Goal: Transaction & Acquisition: Purchase product/service

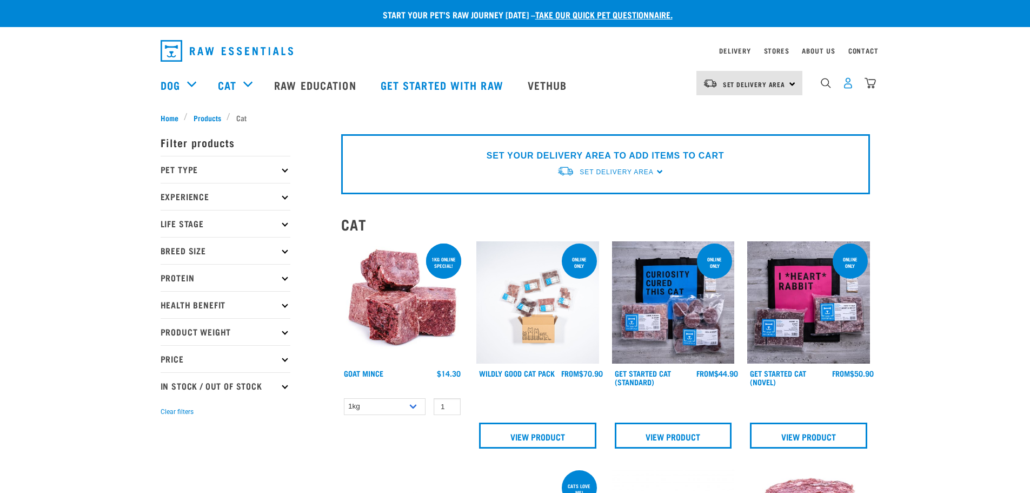
click at [853, 87] on img "dropdown navigation" at bounding box center [848, 82] width 11 height 11
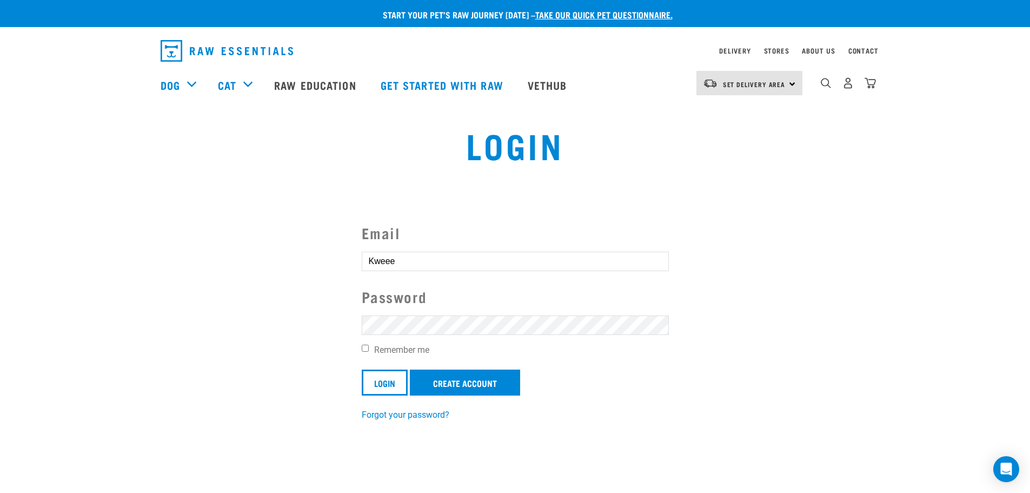
click at [246, 322] on section "Email Kweee Password Remember me Login Create Account Forgot your password?" at bounding box center [515, 314] width 1030 height 240
drag, startPoint x: 430, startPoint y: 263, endPoint x: 239, endPoint y: 256, distance: 191.1
click at [239, 256] on section "Email Kweee Password Remember me Login Create Account Forgot your password?" at bounding box center [515, 314] width 1030 height 240
type input "q.lin46@gmail.com"
click at [379, 384] on input "Login" at bounding box center [385, 382] width 46 height 26
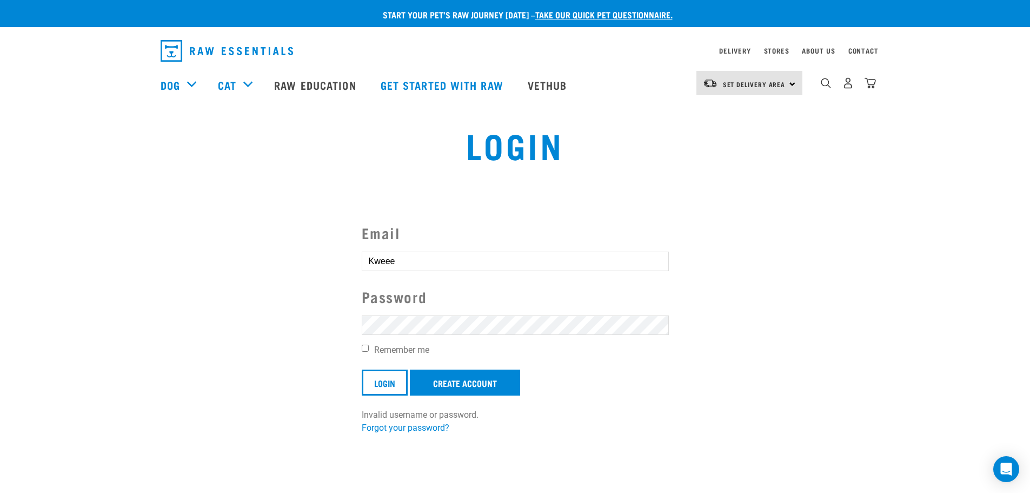
click at [25, 226] on button "delete" at bounding box center [19, 220] width 11 height 11
click at [0, 339] on article "Invalid username or password." at bounding box center [0, 246] width 0 height 493
click at [25, 226] on button "delete" at bounding box center [19, 220] width 11 height 11
drag, startPoint x: 375, startPoint y: 377, endPoint x: 378, endPoint y: 372, distance: 5.6
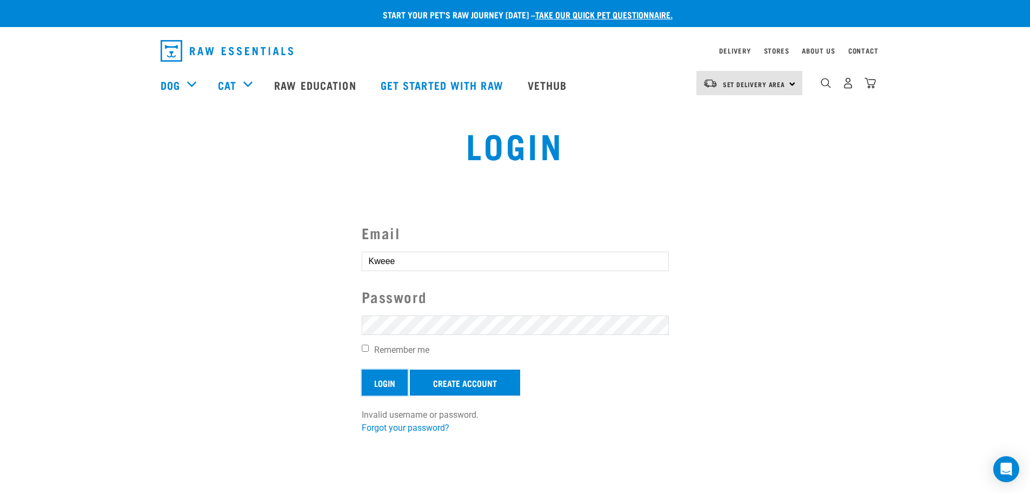
click at [377, 375] on input "Login" at bounding box center [385, 382] width 46 height 26
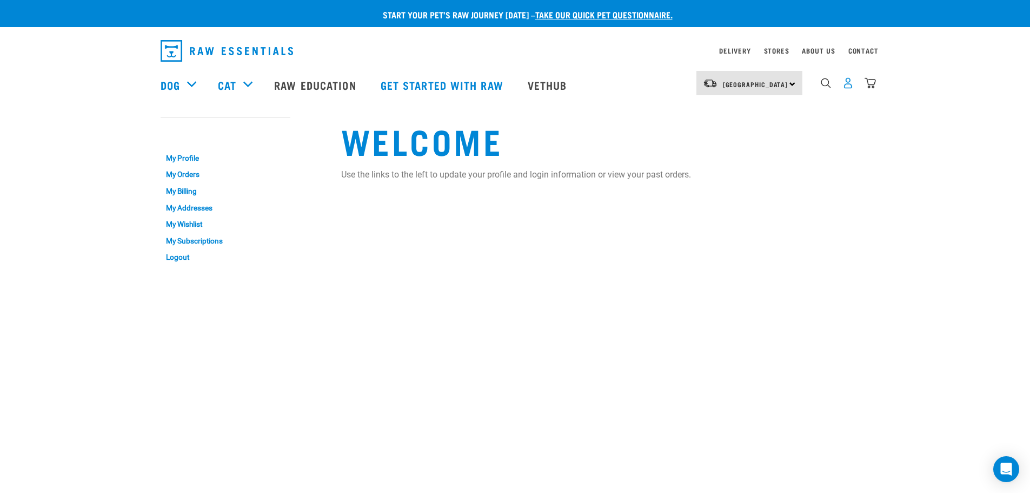
click at [848, 85] on img "dropdown navigation" at bounding box center [848, 82] width 11 height 11
click at [170, 156] on link "My Profile" at bounding box center [226, 158] width 130 height 17
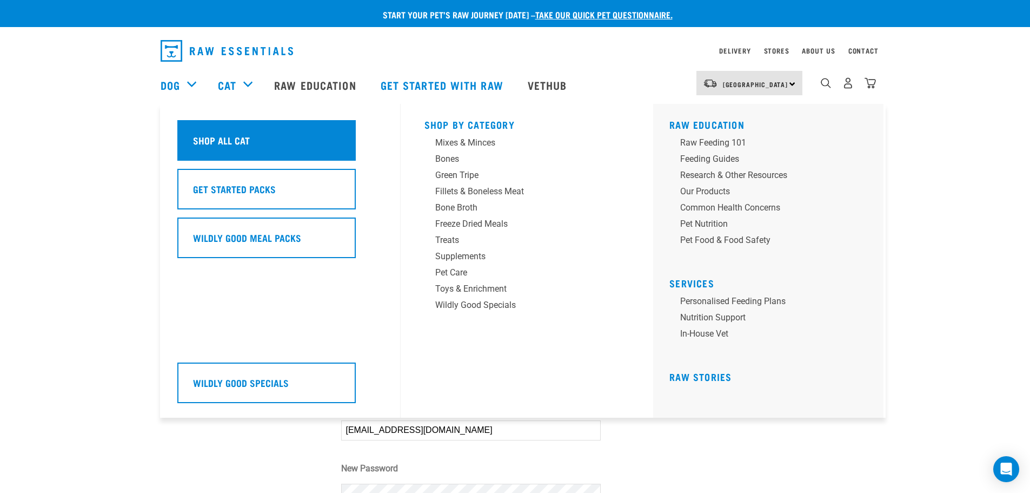
click at [217, 140] on h5 "Shop All Cat" at bounding box center [221, 140] width 57 height 14
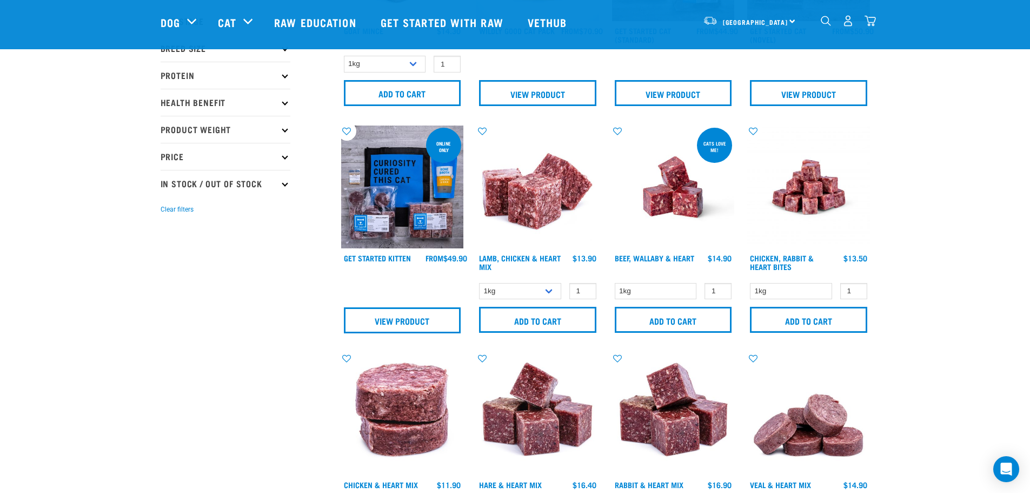
scroll to position [180, 0]
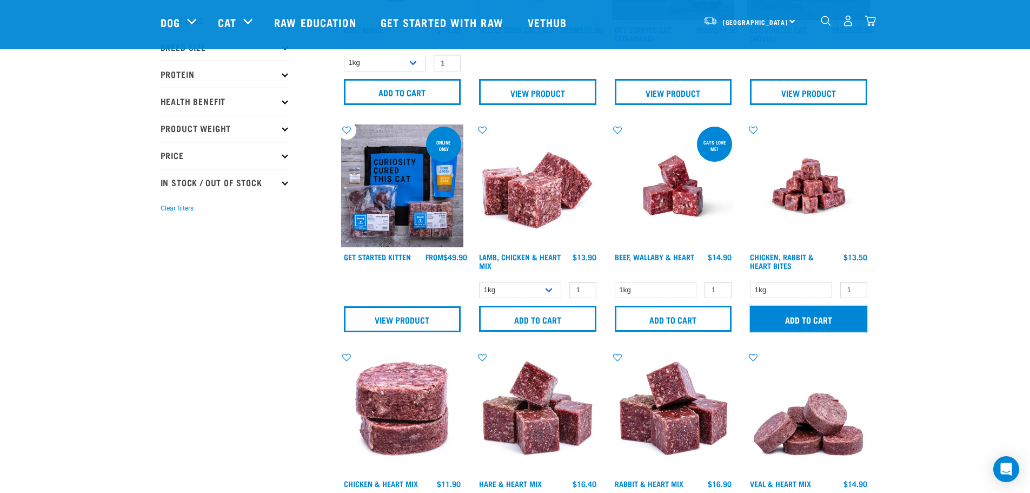
click at [798, 321] on input "Add to cart" at bounding box center [808, 319] width 117 height 26
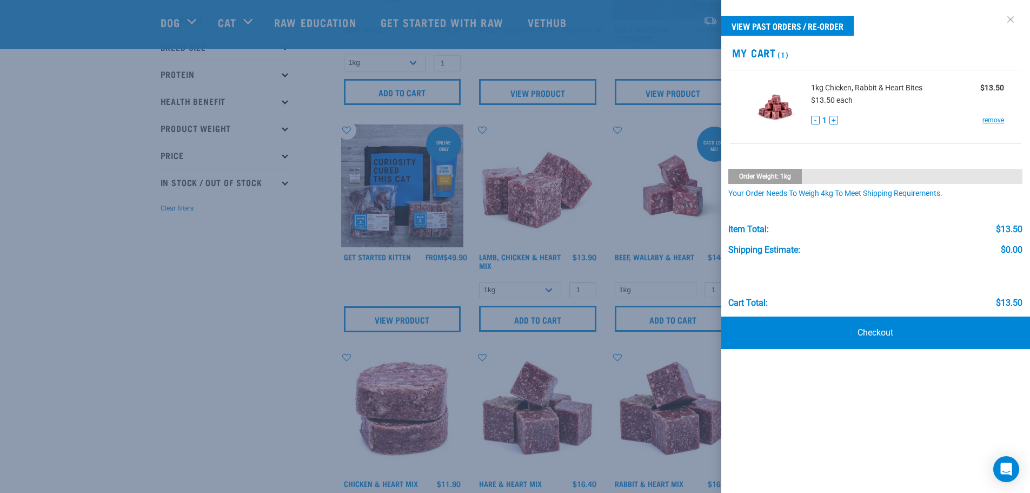
click at [1016, 20] on link at bounding box center [1010, 19] width 17 height 17
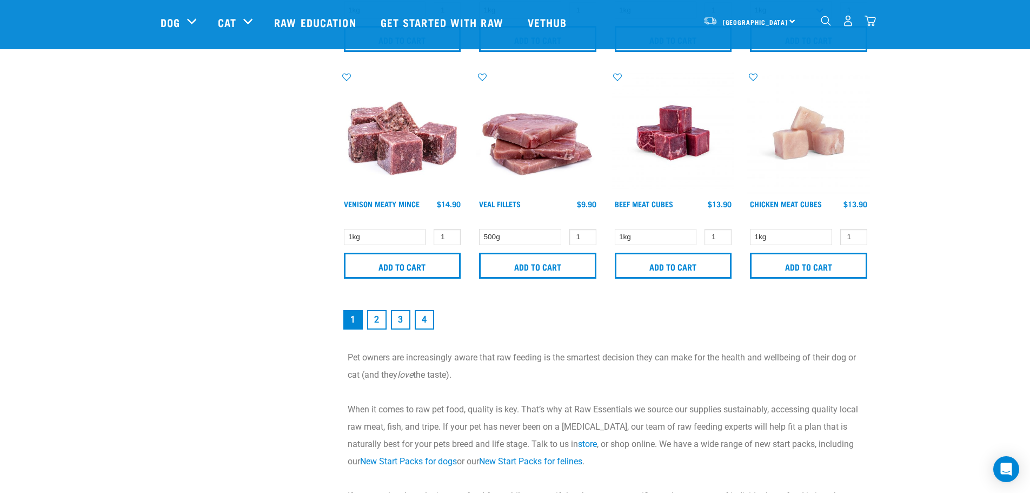
scroll to position [1677, 0]
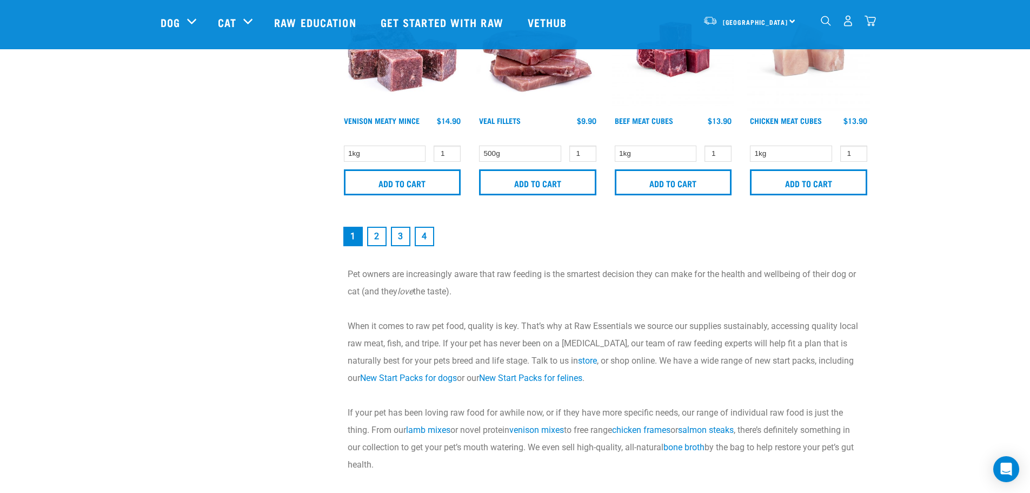
click at [374, 232] on link "2" at bounding box center [376, 236] width 19 height 19
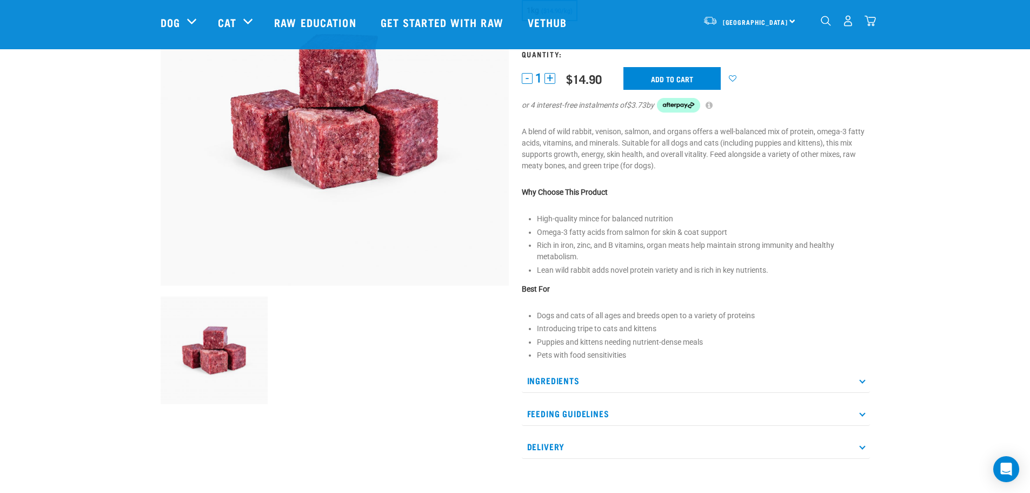
scroll to position [144, 0]
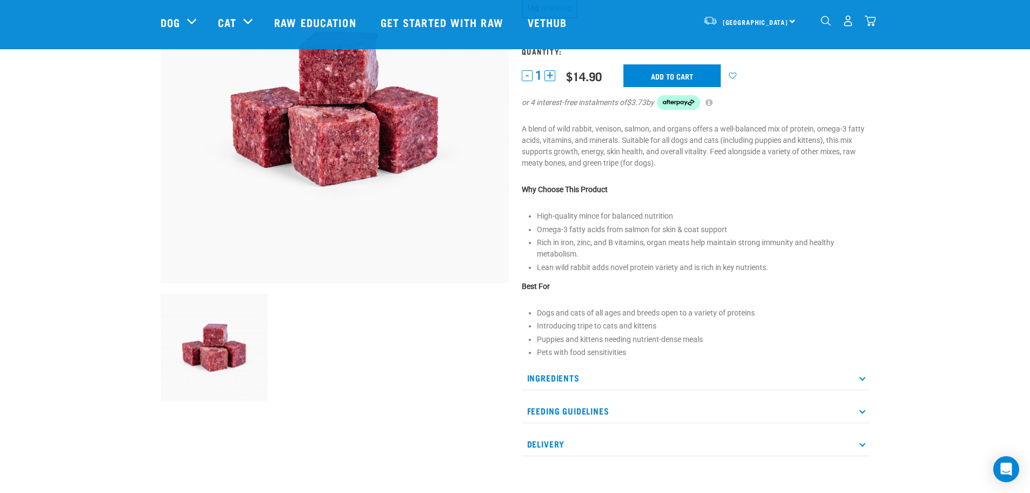
click at [561, 375] on p "Ingredients" at bounding box center [696, 378] width 348 height 24
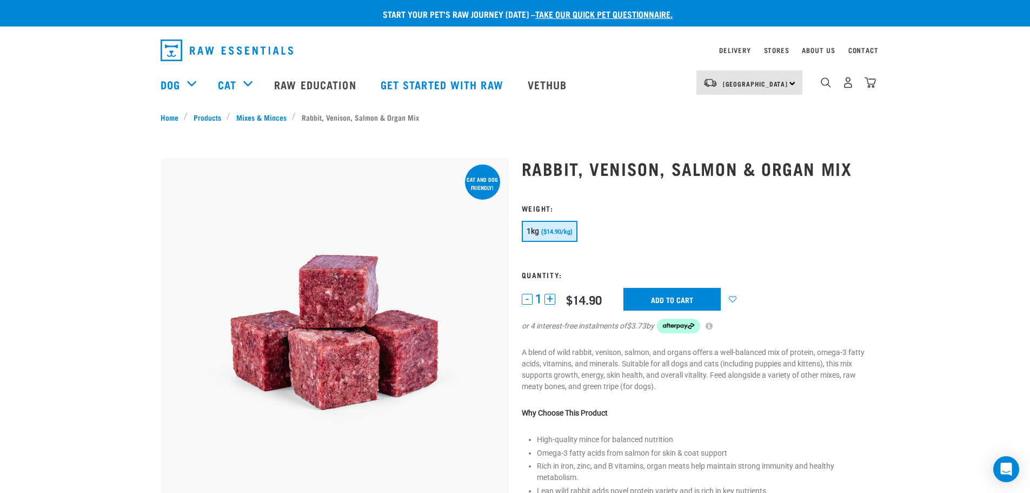
scroll to position [0, 0]
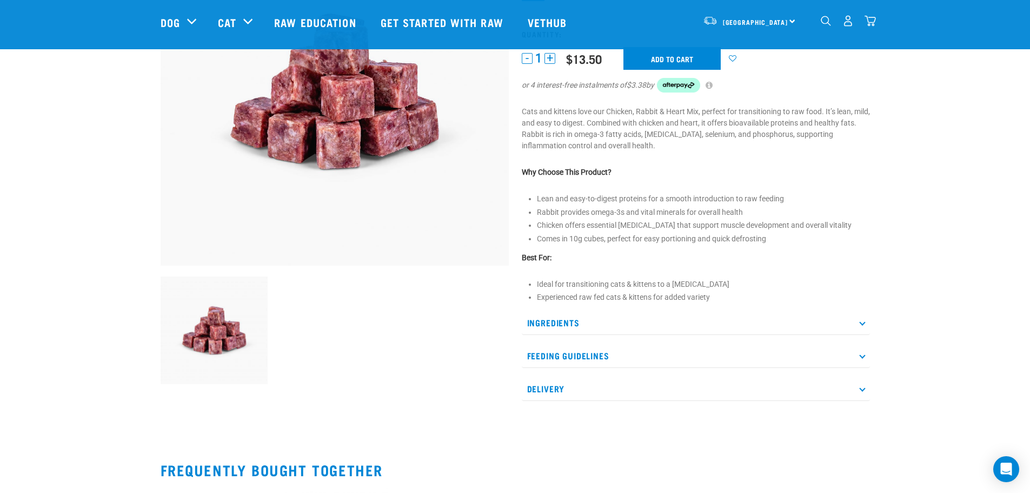
scroll to position [162, 0]
drag, startPoint x: 580, startPoint y: 319, endPoint x: 593, endPoint y: 318, distance: 13.1
click at [580, 319] on p "Ingredients" at bounding box center [696, 322] width 348 height 24
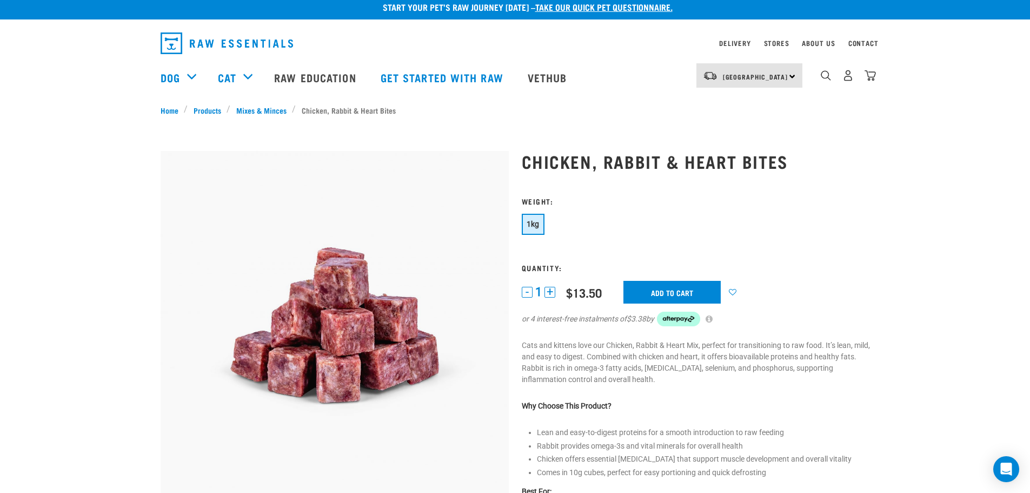
scroll to position [0, 0]
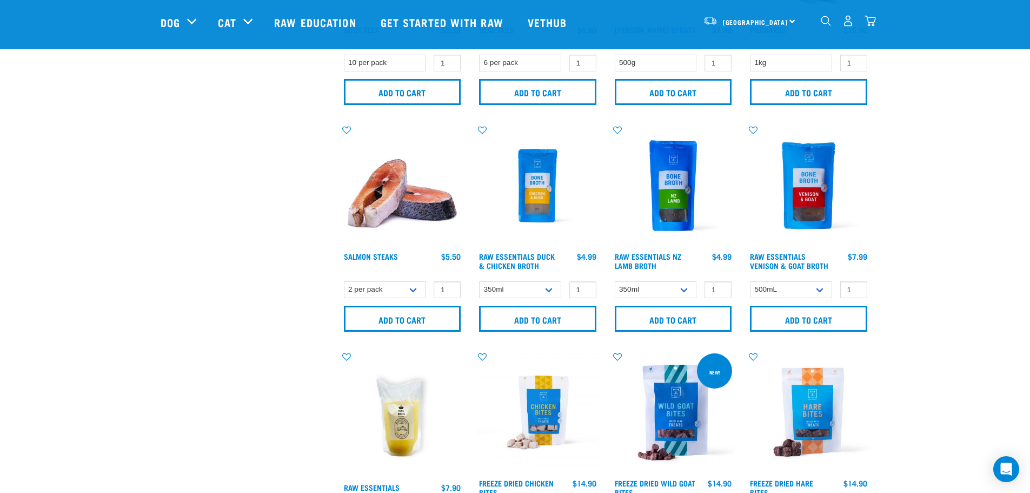
scroll to position [649, 0]
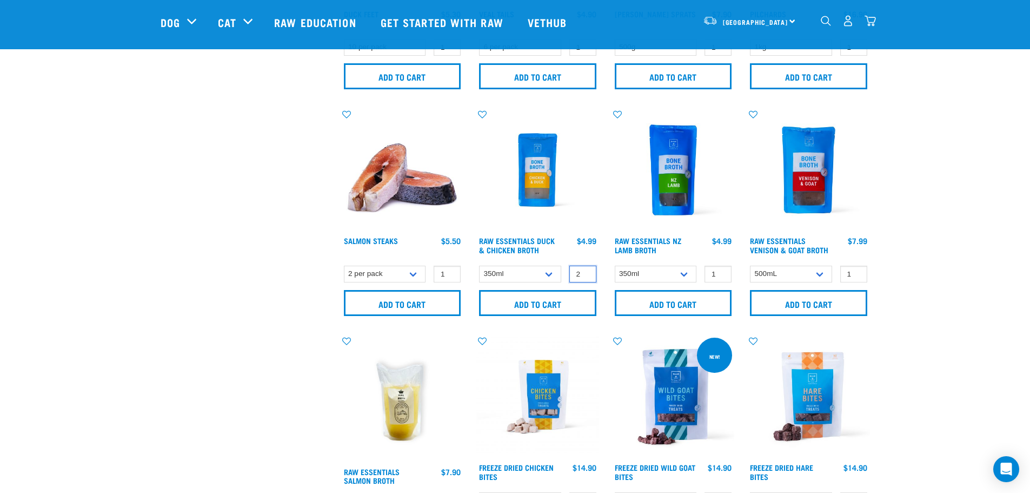
click at [586, 270] on input "2" at bounding box center [583, 274] width 27 height 17
click at [586, 270] on input "3" at bounding box center [583, 274] width 27 height 17
click at [586, 270] on input "4" at bounding box center [583, 274] width 27 height 17
click at [586, 270] on input "5" at bounding box center [583, 274] width 27 height 17
click at [586, 270] on input "6" at bounding box center [583, 274] width 27 height 17
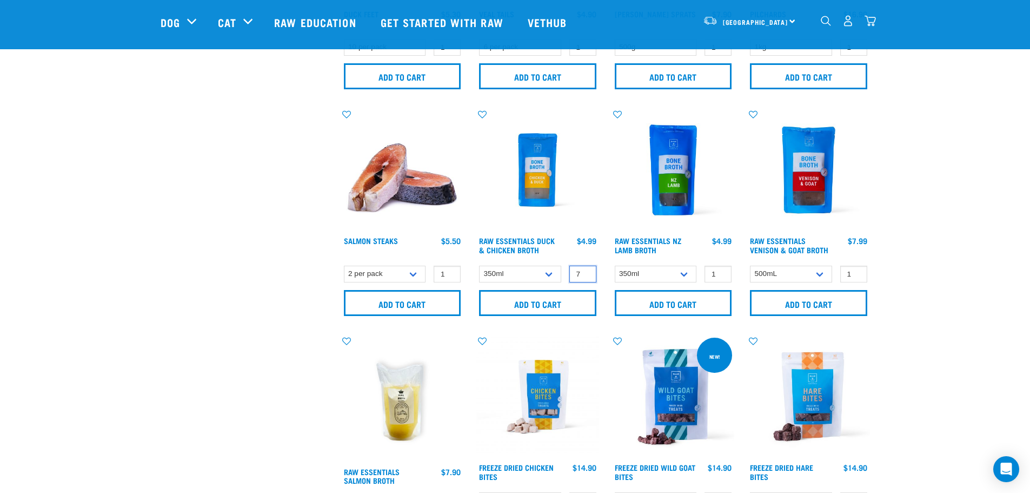
click at [586, 270] on input "7" at bounding box center [583, 274] width 27 height 17
click at [586, 270] on input "8" at bounding box center [583, 274] width 27 height 17
click at [586, 270] on input "9" at bounding box center [583, 274] width 27 height 17
click at [586, 270] on input "10" at bounding box center [583, 274] width 27 height 17
click at [586, 270] on input "11" at bounding box center [583, 274] width 27 height 17
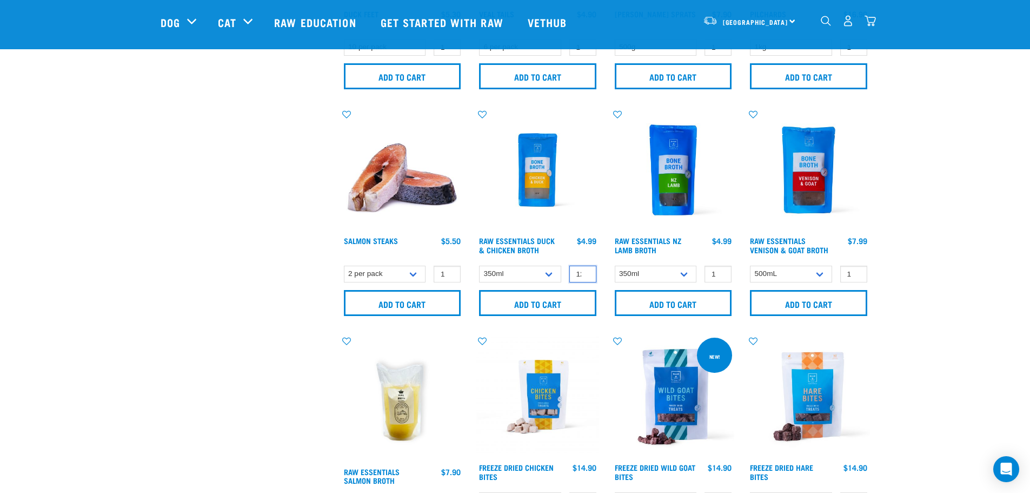
type input "12"
click at [586, 270] on input "12" at bounding box center [583, 274] width 27 height 17
click at [538, 305] on input "Add to cart" at bounding box center [537, 303] width 117 height 26
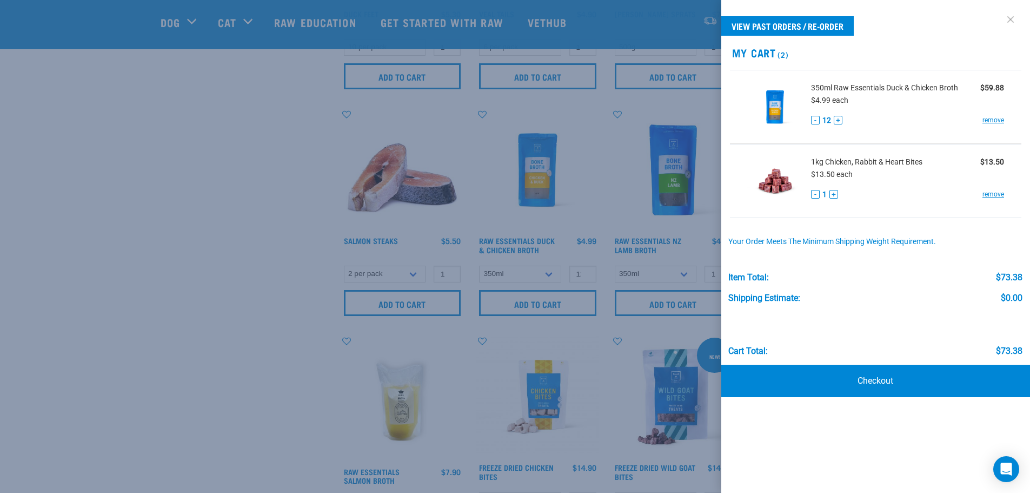
click at [1008, 18] on link at bounding box center [1010, 19] width 17 height 17
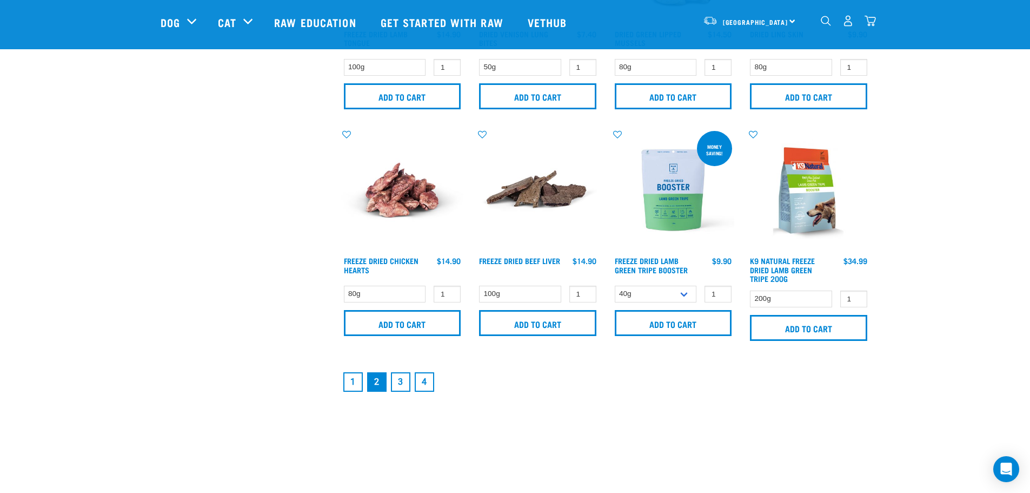
scroll to position [1551, 0]
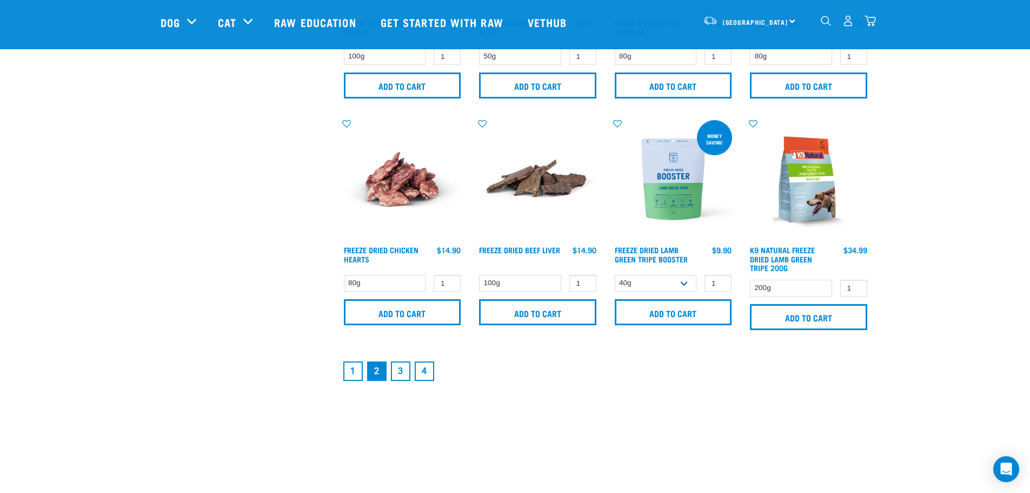
click at [401, 372] on link "3" at bounding box center [400, 370] width 19 height 19
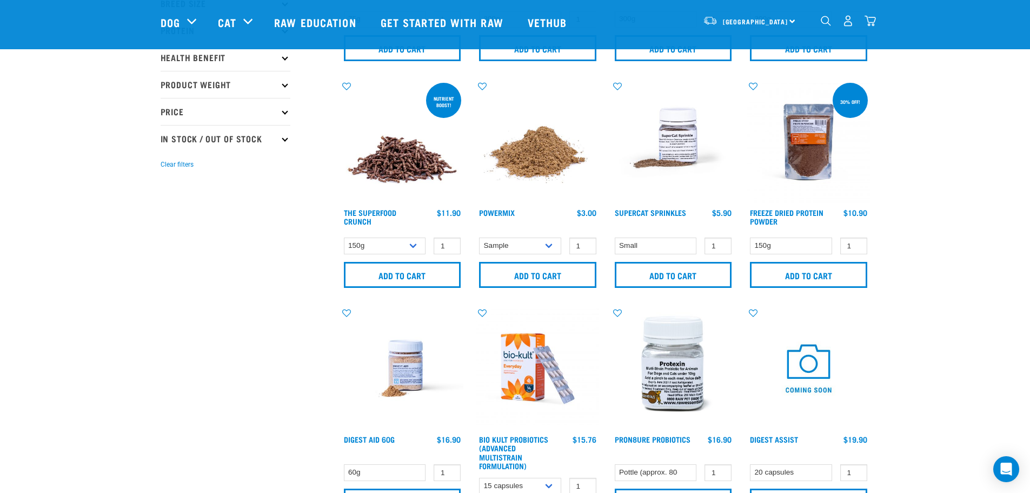
scroll to position [234, 0]
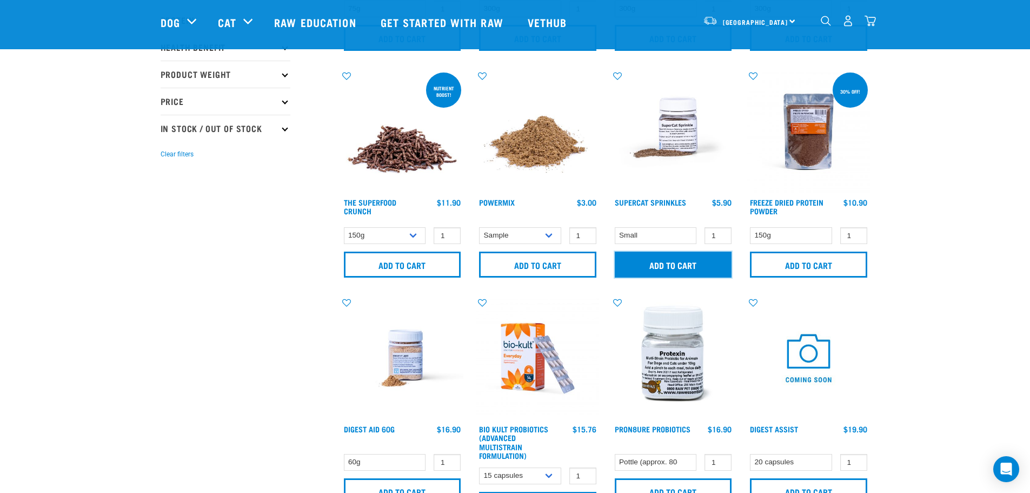
click at [678, 267] on input "Add to cart" at bounding box center [673, 265] width 117 height 26
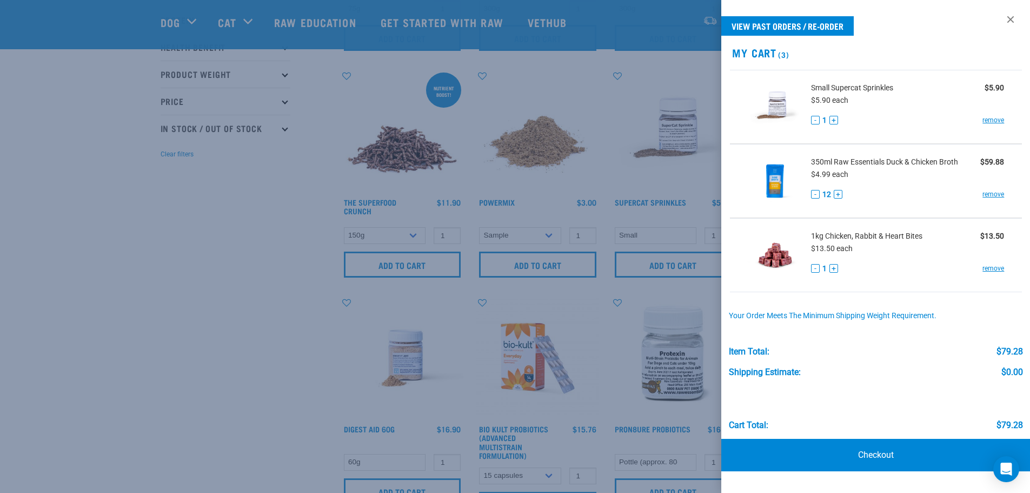
click at [248, 296] on div at bounding box center [515, 246] width 1030 height 493
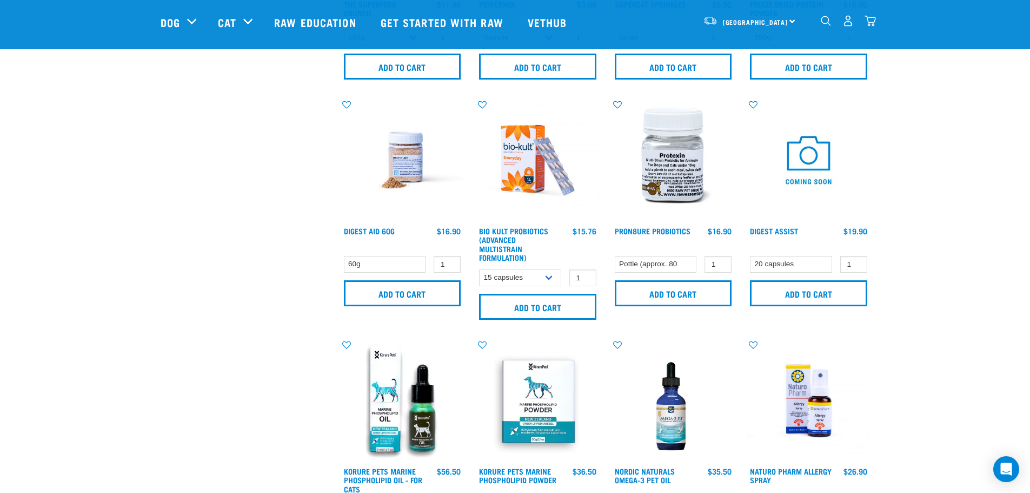
scroll to position [433, 0]
click at [660, 291] on input "Add to cart" at bounding box center [673, 293] width 117 height 26
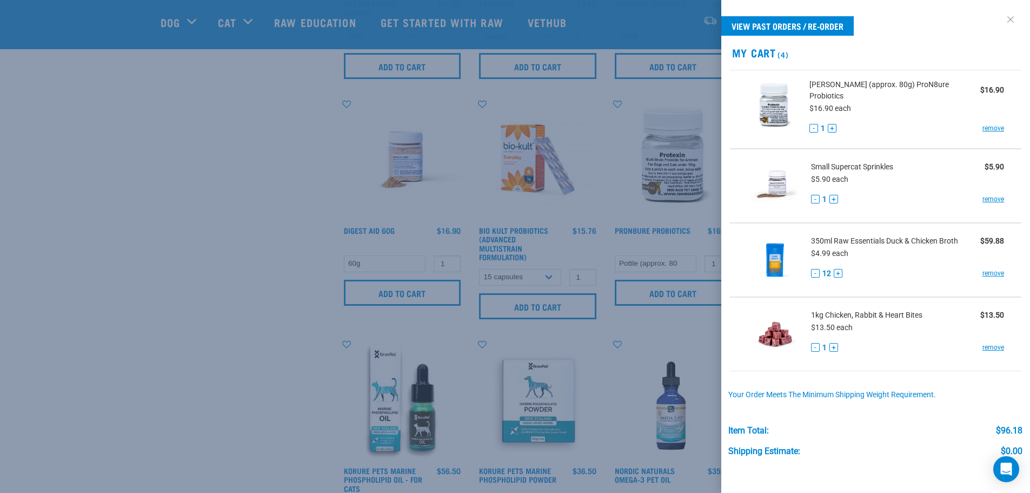
click at [1009, 16] on link at bounding box center [1010, 19] width 17 height 17
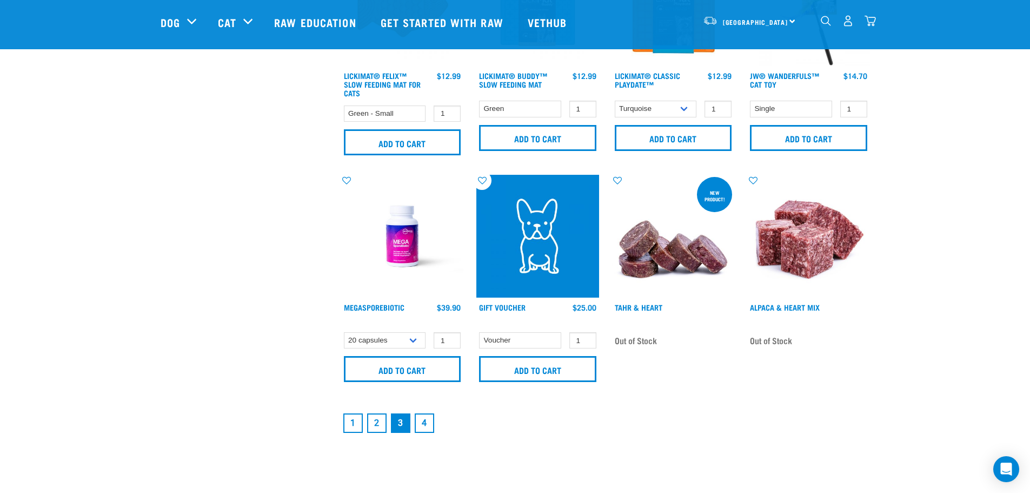
scroll to position [1515, 0]
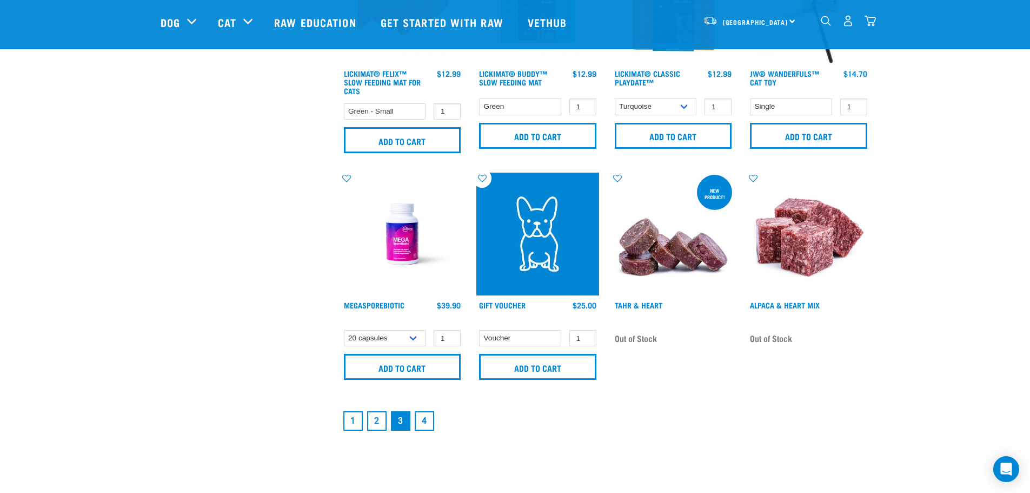
click at [426, 419] on link "4" at bounding box center [424, 420] width 19 height 19
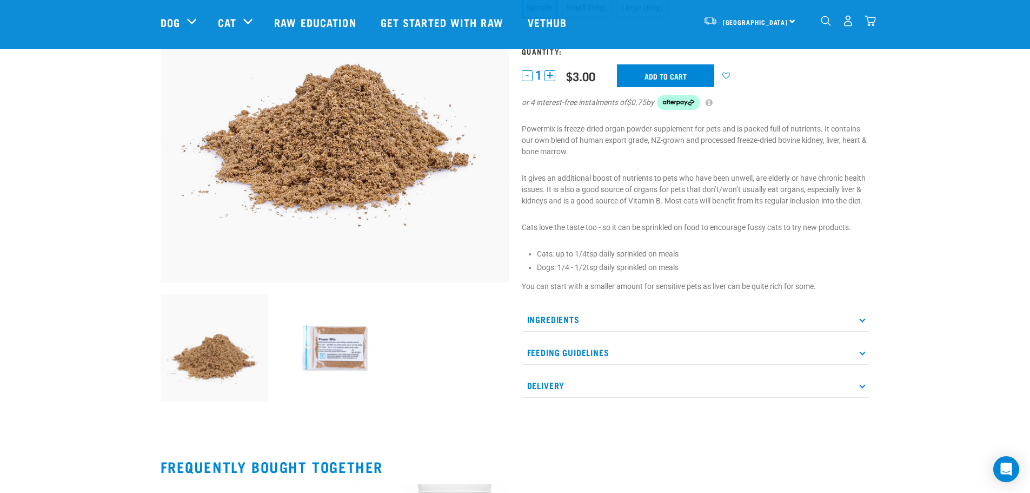
click at [576, 318] on p "Ingredients" at bounding box center [696, 319] width 348 height 24
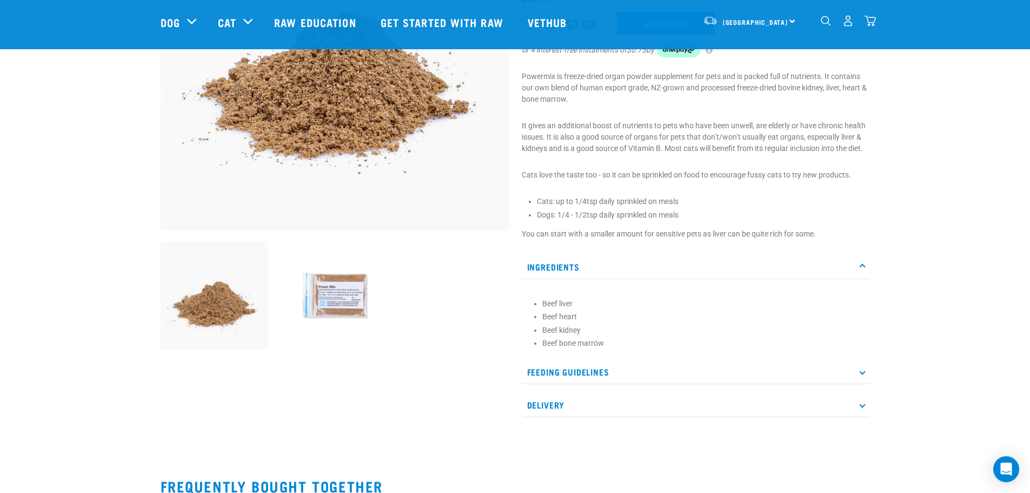
scroll to position [199, 0]
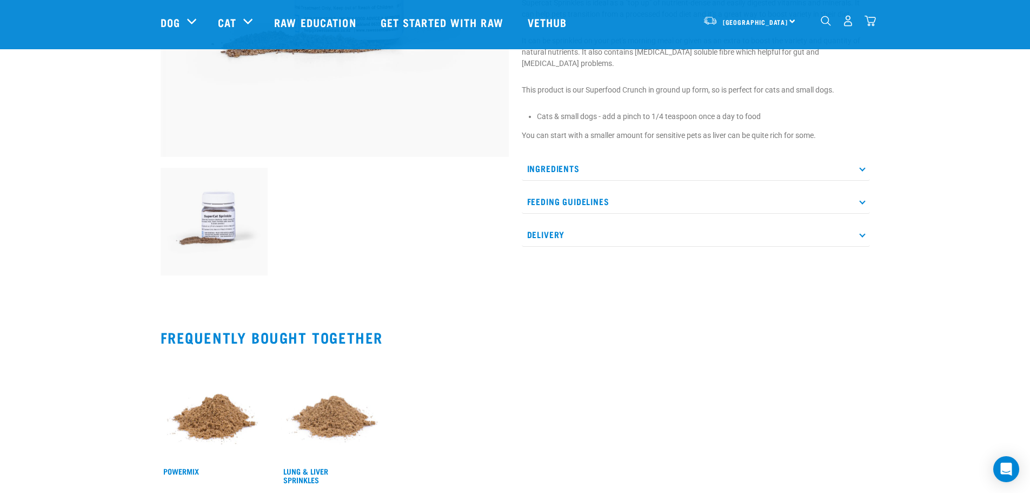
click at [550, 162] on p "Ingredients" at bounding box center [696, 168] width 348 height 24
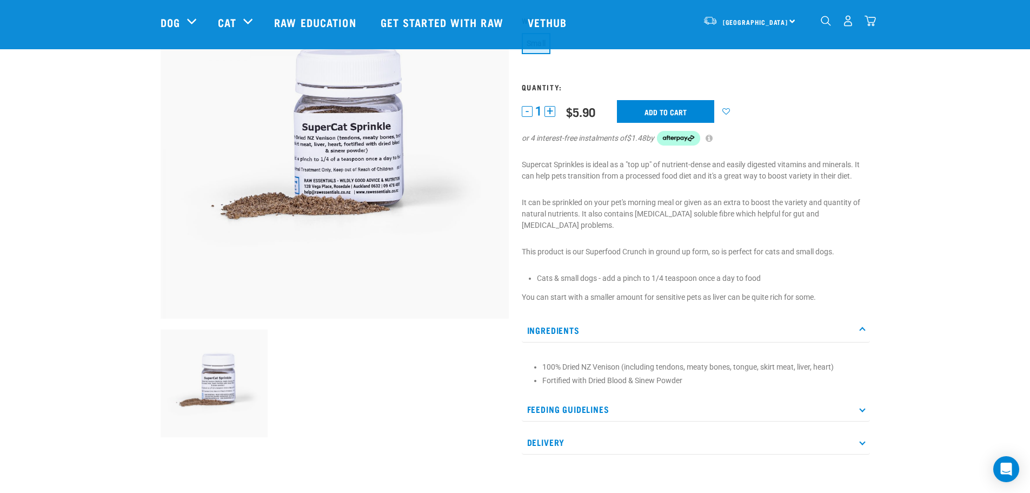
scroll to position [108, 0]
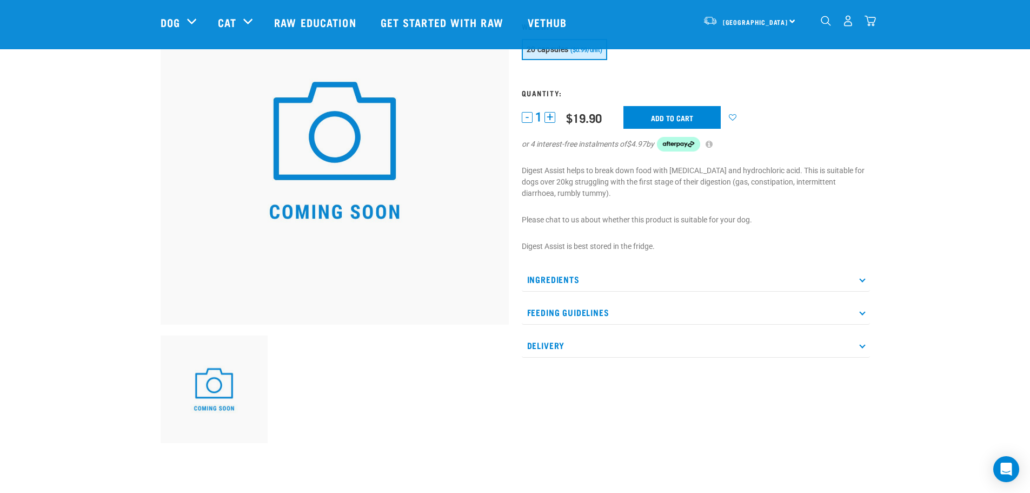
scroll to position [108, 0]
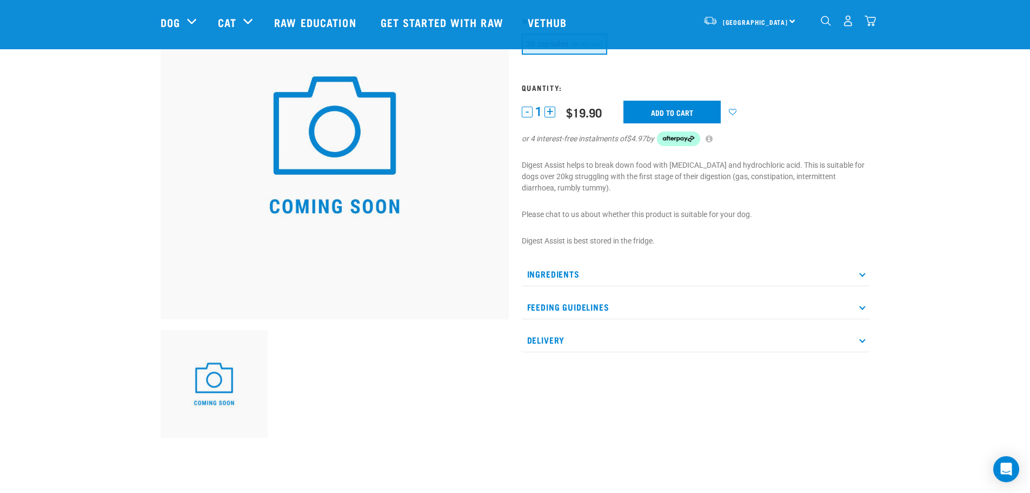
click at [581, 269] on p "Ingredients" at bounding box center [696, 274] width 348 height 24
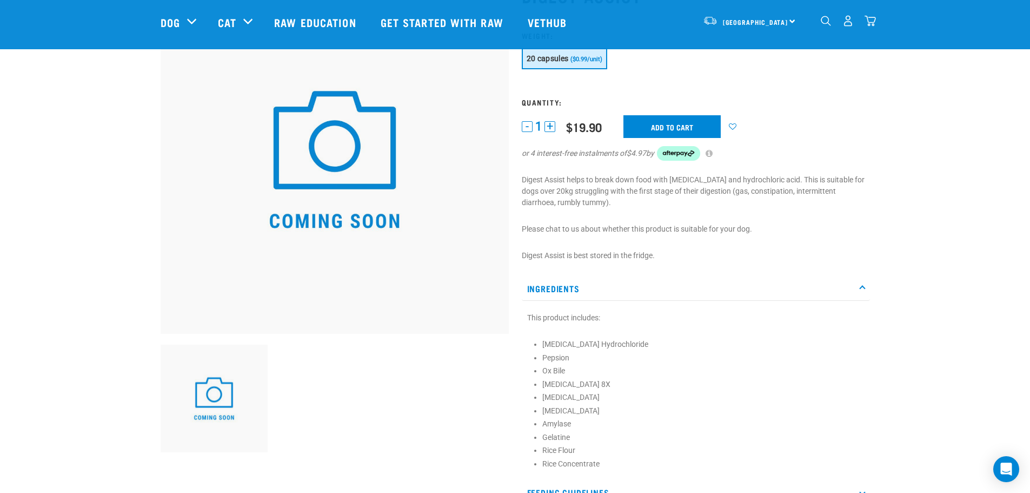
scroll to position [126, 0]
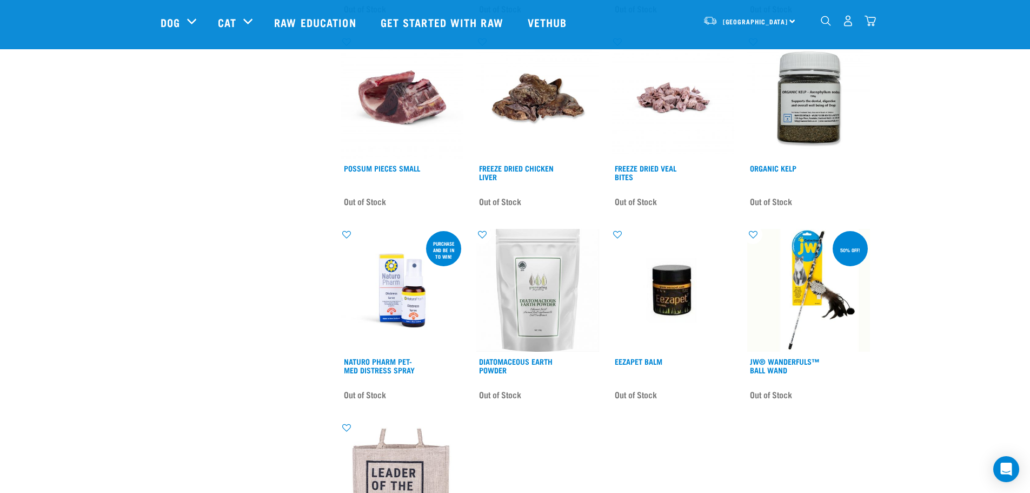
scroll to position [396, 0]
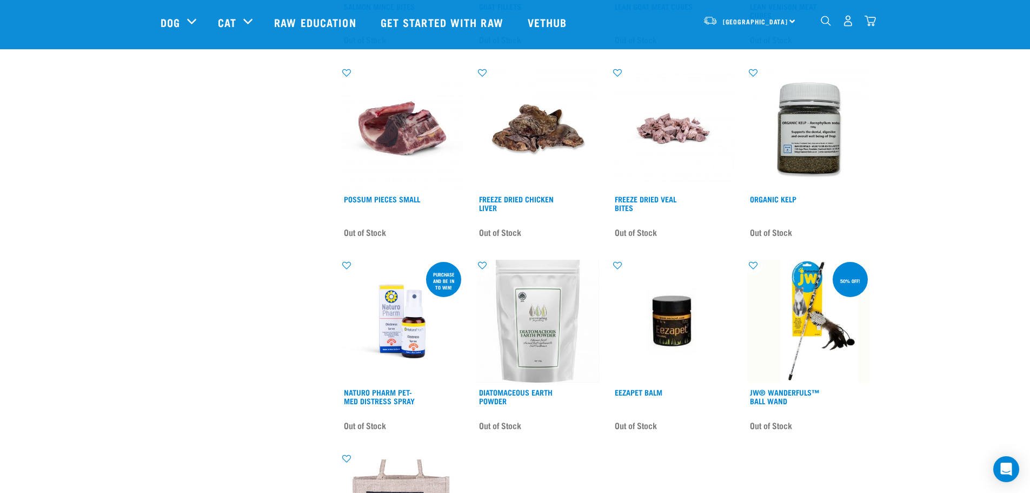
click at [865, 21] on img "dropdown navigation" at bounding box center [870, 20] width 11 height 11
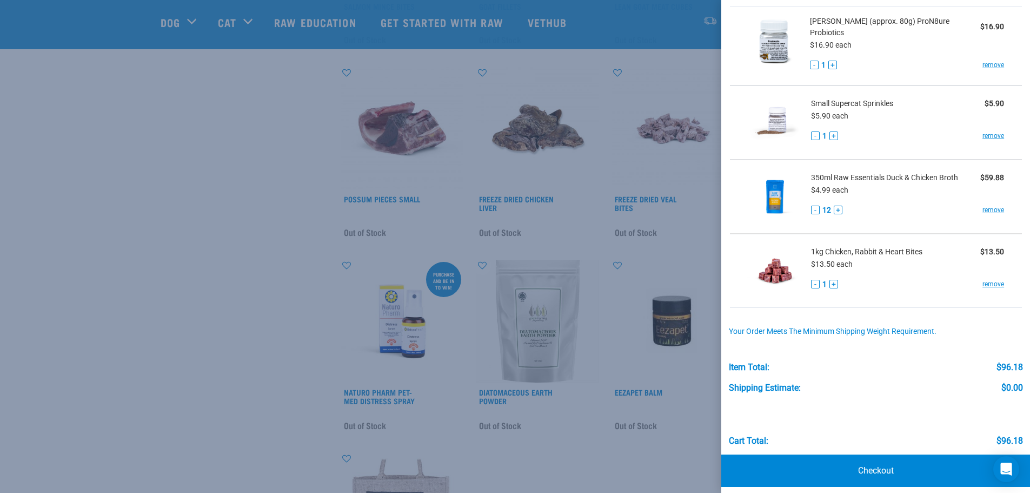
scroll to position [65, 0]
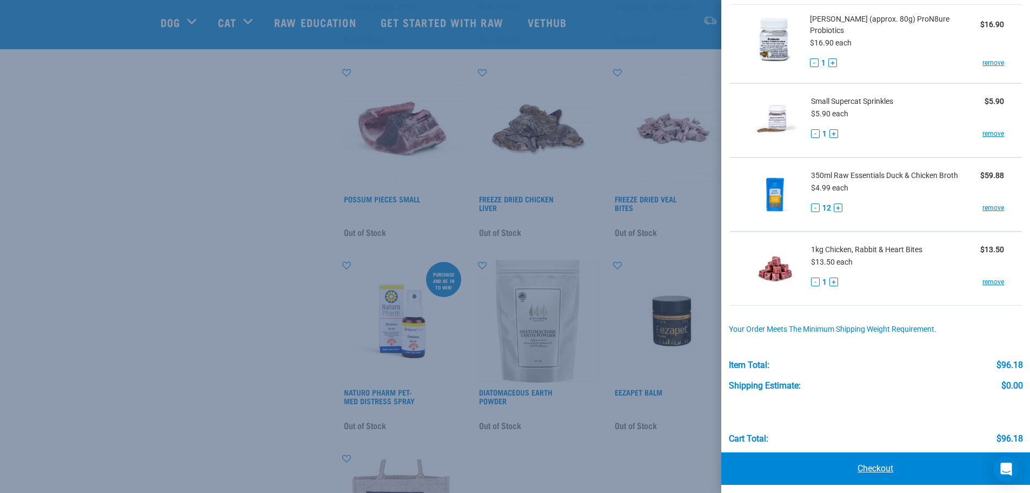
click at [847, 462] on link "Checkout" at bounding box center [876, 468] width 309 height 32
